Goal: Task Accomplishment & Management: Manage account settings

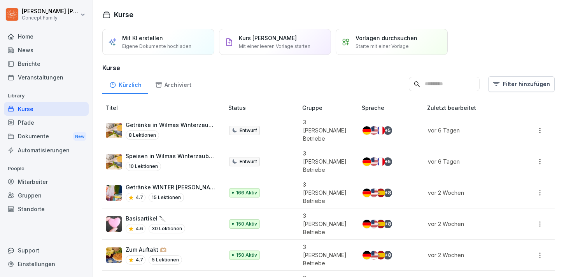
click at [35, 67] on div "Berichte" at bounding box center [46, 64] width 85 height 14
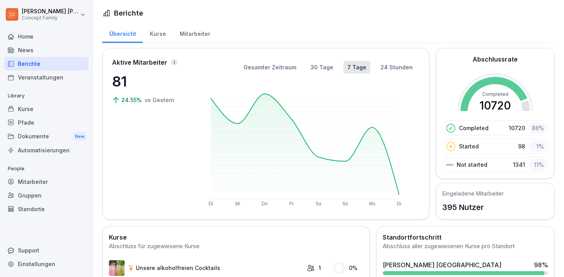
click at [160, 36] on div "Kurse" at bounding box center [158, 33] width 30 height 20
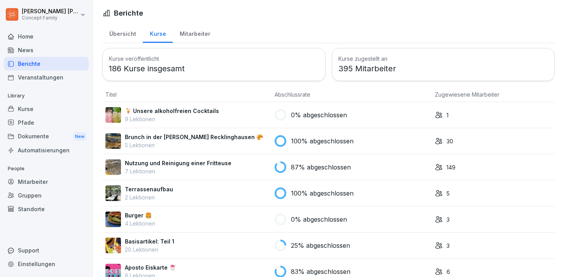
click at [196, 30] on div "Mitarbeiter" at bounding box center [195, 33] width 44 height 20
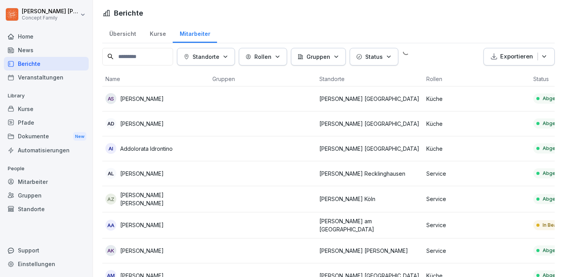
click at [148, 33] on div "Kurse" at bounding box center [158, 33] width 30 height 20
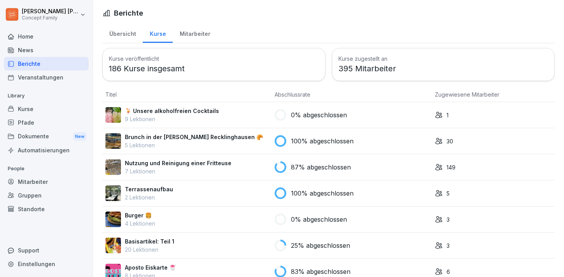
click at [168, 107] on p "🍹 Unsere alkoholfreien Cocktails" at bounding box center [172, 111] width 94 height 8
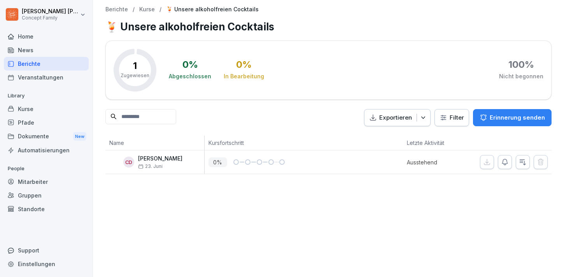
click at [115, 9] on p "Berichte" at bounding box center [116, 9] width 23 height 7
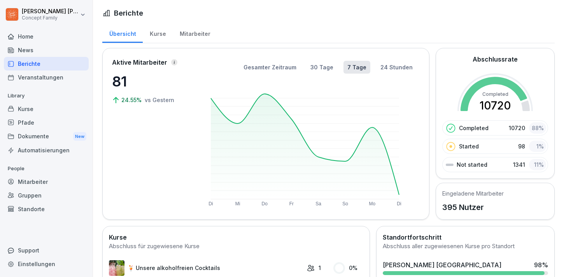
click at [180, 30] on div "Mitarbeiter" at bounding box center [195, 33] width 44 height 20
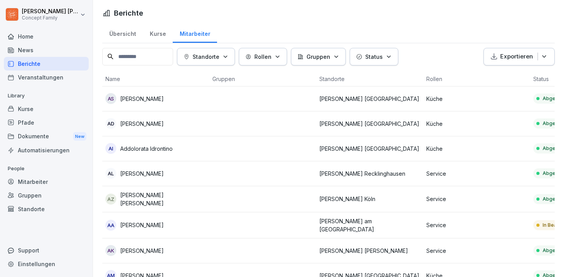
click at [221, 62] on button "Standorte" at bounding box center [206, 57] width 58 height 18
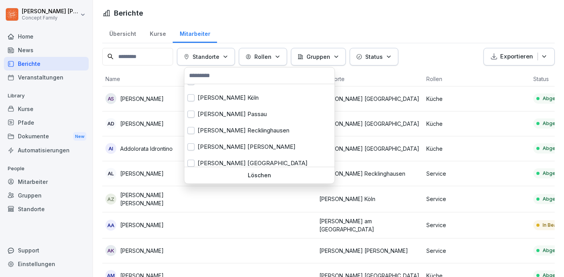
scroll to position [97, 0]
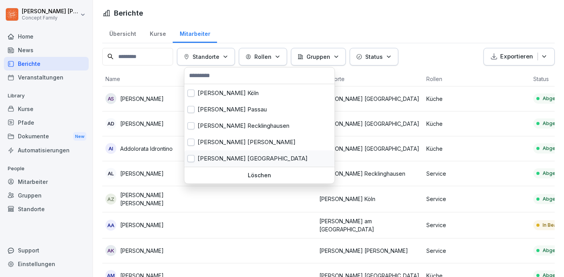
click at [213, 156] on div "[PERSON_NAME] [GEOGRAPHIC_DATA]" at bounding box center [259, 158] width 150 height 16
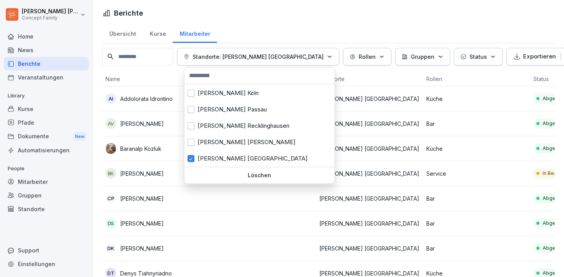
click at [523, 57] on p "Exportieren" at bounding box center [539, 56] width 33 height 9
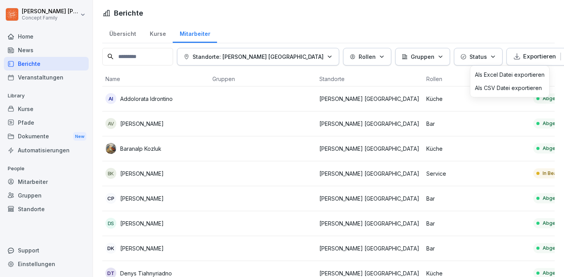
click at [511, 86] on p "Als CSV Datei exportieren" at bounding box center [508, 87] width 67 height 7
